Goal: Download file/media

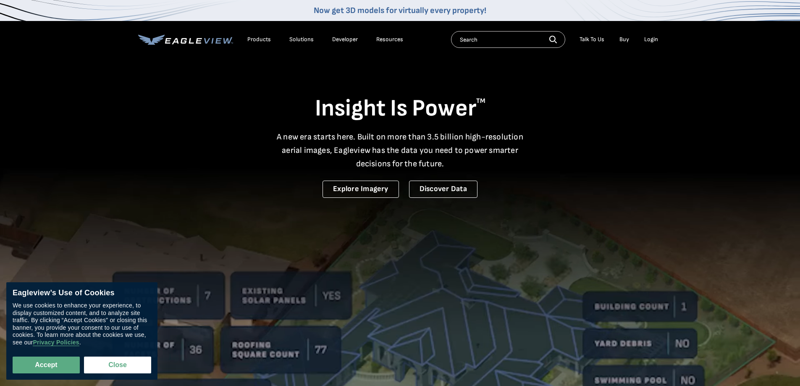
click at [650, 39] on div "Login" at bounding box center [651, 40] width 14 height 8
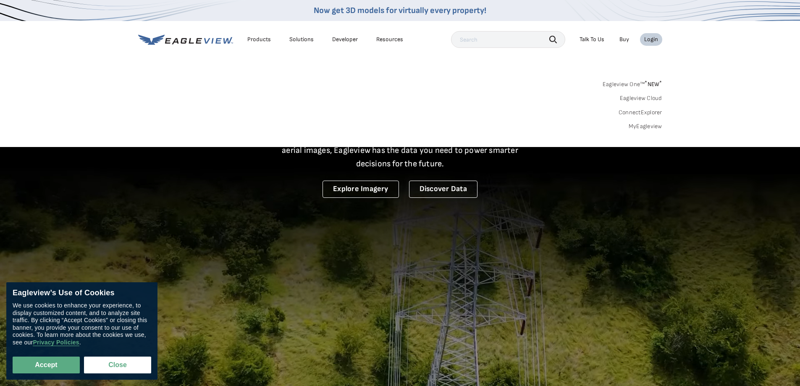
click at [637, 125] on link "MyEagleview" at bounding box center [645, 127] width 34 height 8
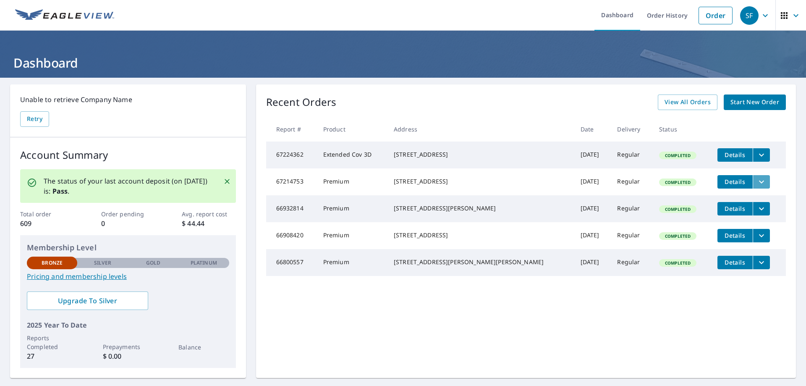
click at [756, 186] on icon "filesDropdownBtn-67214753" at bounding box center [761, 182] width 10 height 10
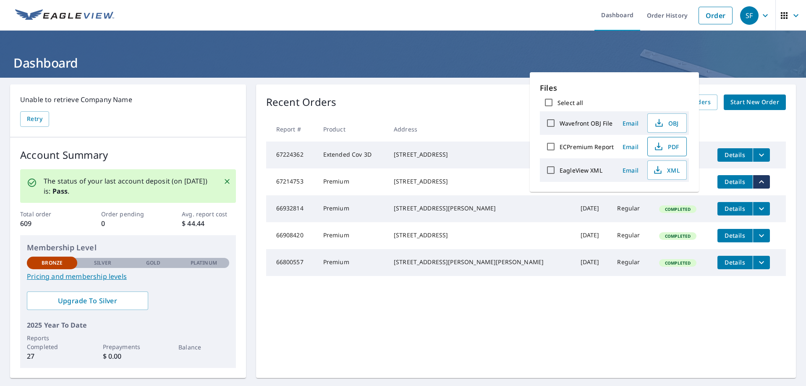
click at [666, 147] on span "PDF" at bounding box center [666, 146] width 27 height 10
